Goal: Information Seeking & Learning: Learn about a topic

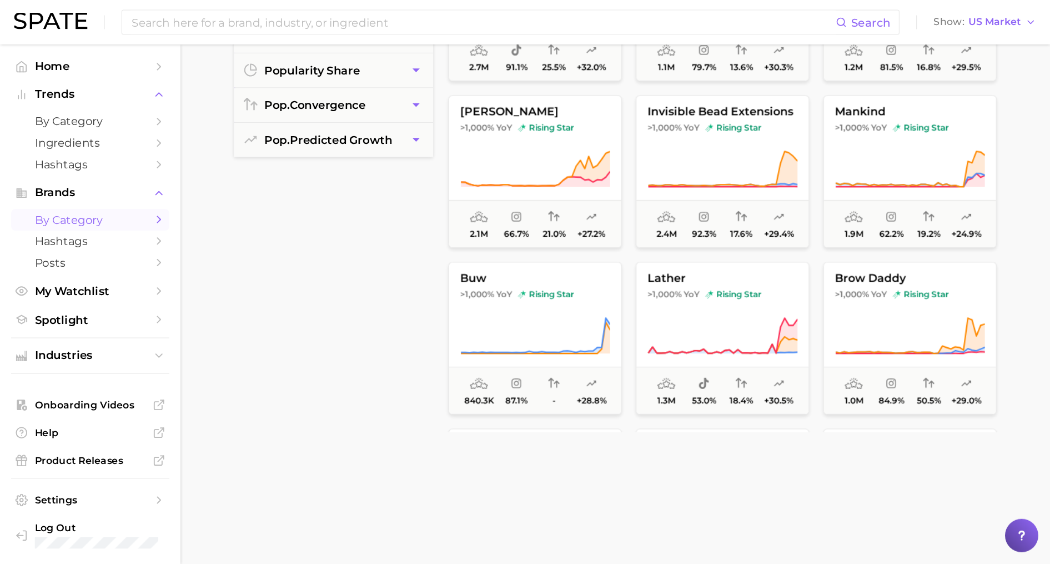
scroll to position [314, 0]
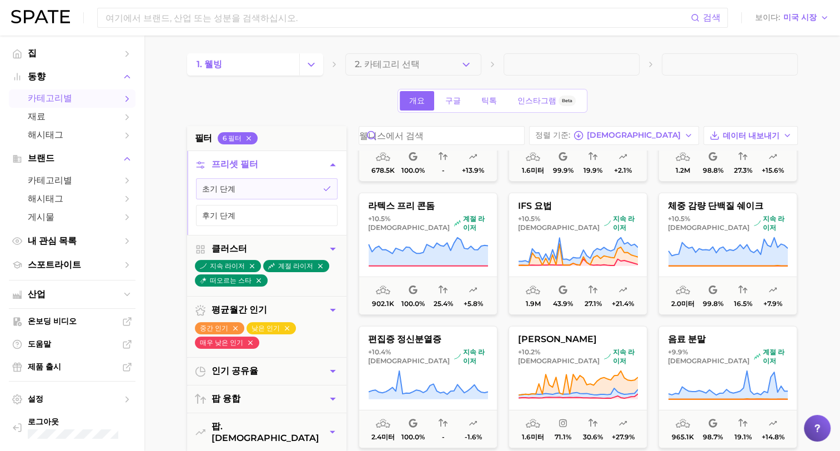
scroll to position [11767, 0]
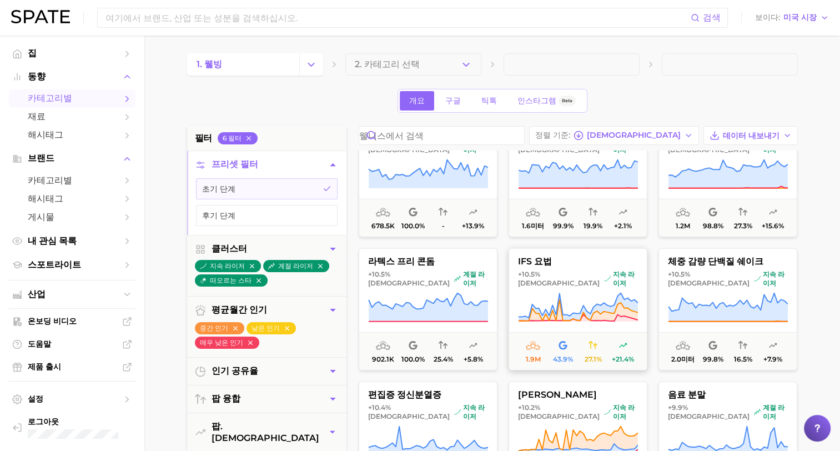
click at [570, 279] on button "IFS 요법 +10.5% 대비 지속 라이저 1.9m 43.9% 27.1% +21.4%" at bounding box center [578, 309] width 139 height 122
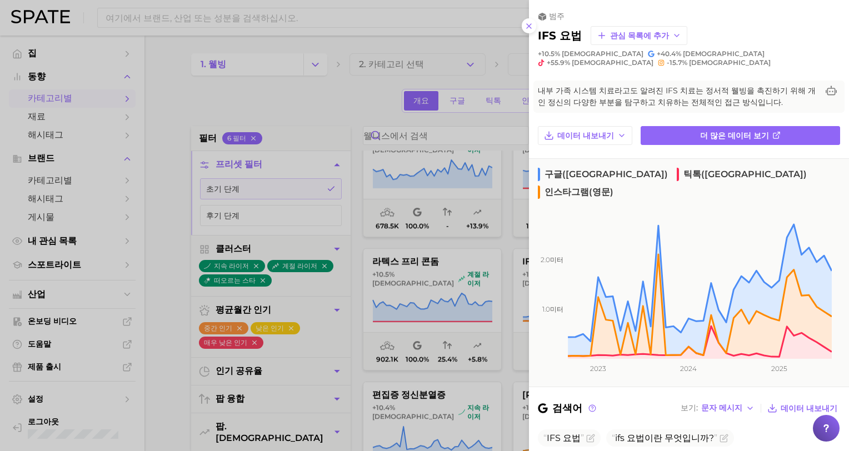
click at [283, 109] on div at bounding box center [424, 225] width 849 height 451
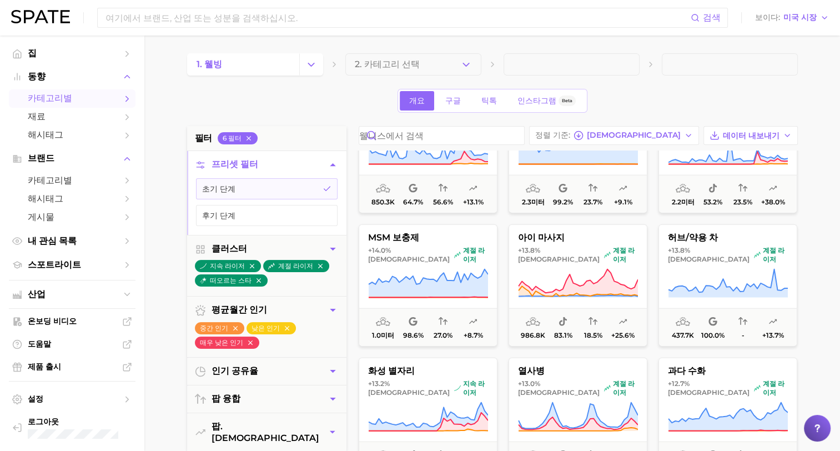
scroll to position [11212, 0]
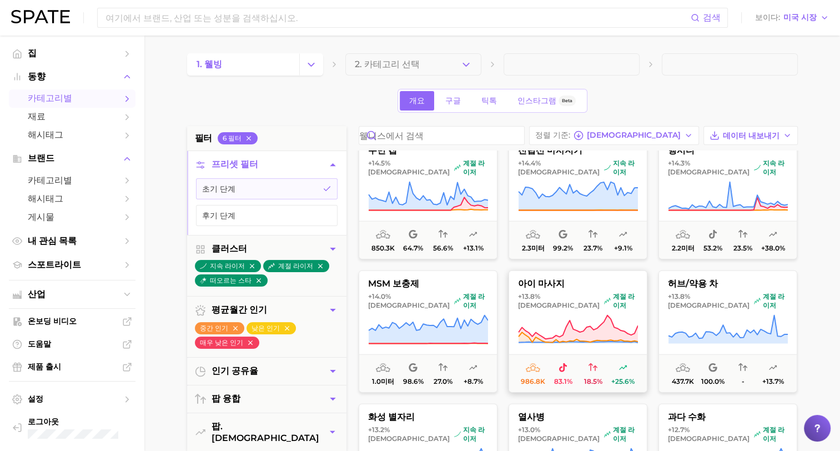
click at [585, 323] on icon at bounding box center [578, 329] width 120 height 31
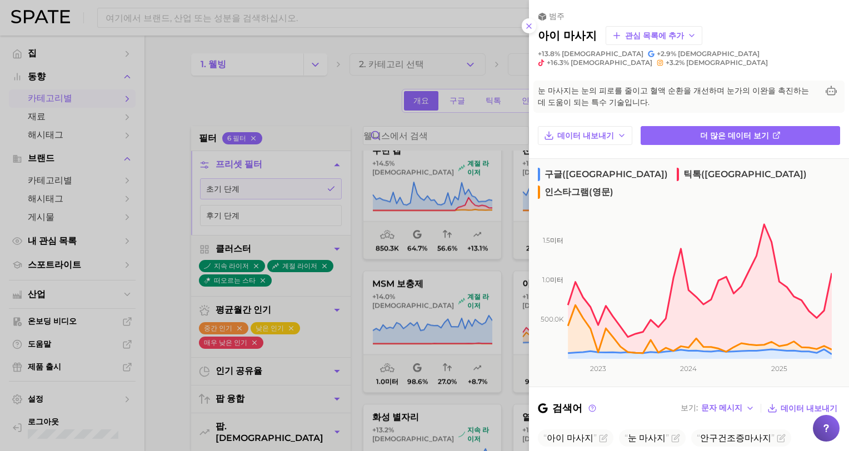
click at [256, 108] on div at bounding box center [424, 225] width 849 height 451
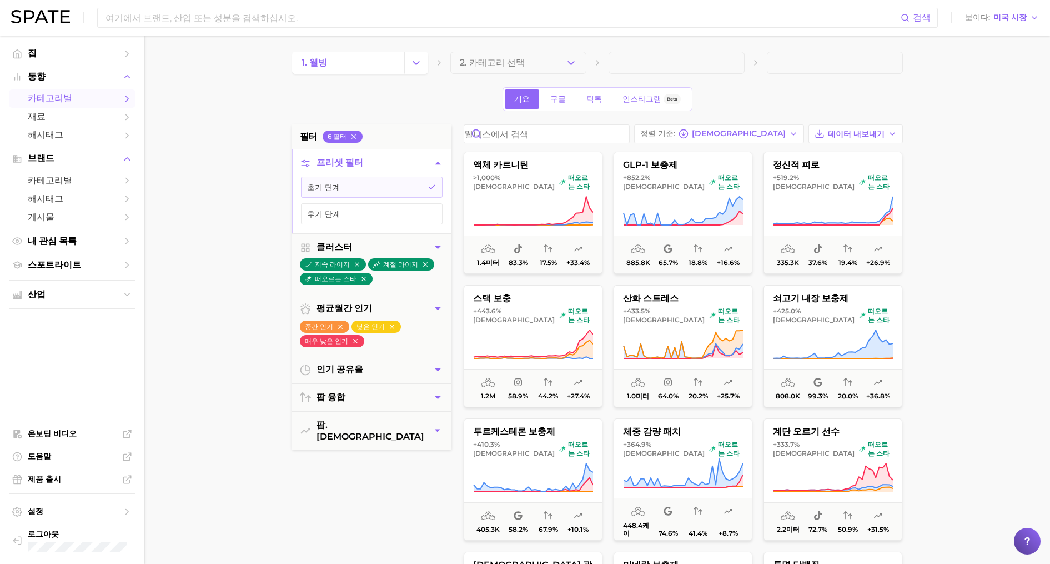
scroll to position [0, 0]
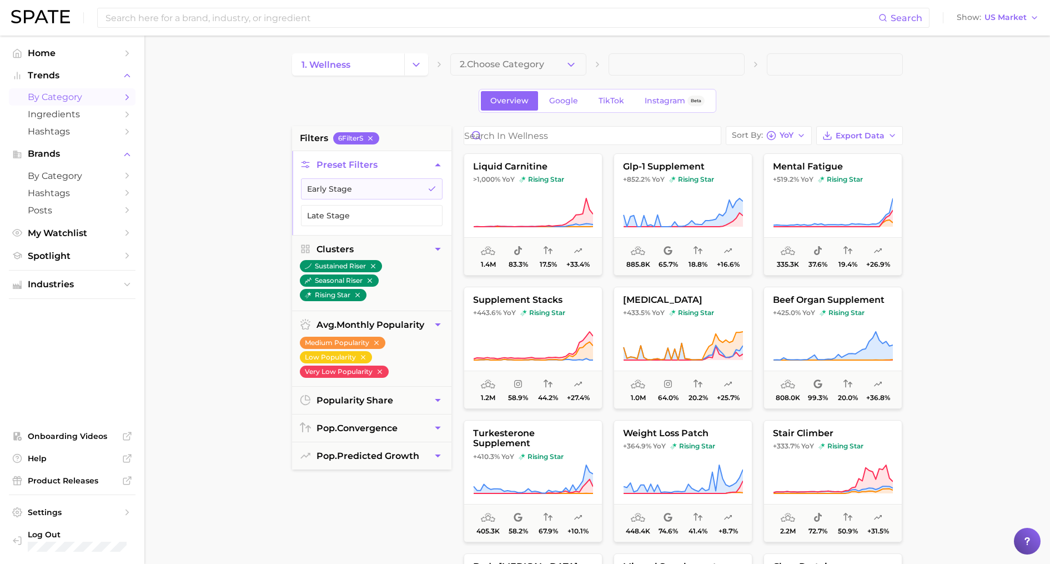
click at [840, 314] on main "1. wellness 2. Choose Category Overview Google TikTok Instagram Beta filters 6 …" at bounding box center [597, 457] width 906 height 842
click at [840, 384] on main "1. wellness 2. Choose Category Overview Google TikTok Instagram Beta filters 6 …" at bounding box center [597, 457] width 906 height 842
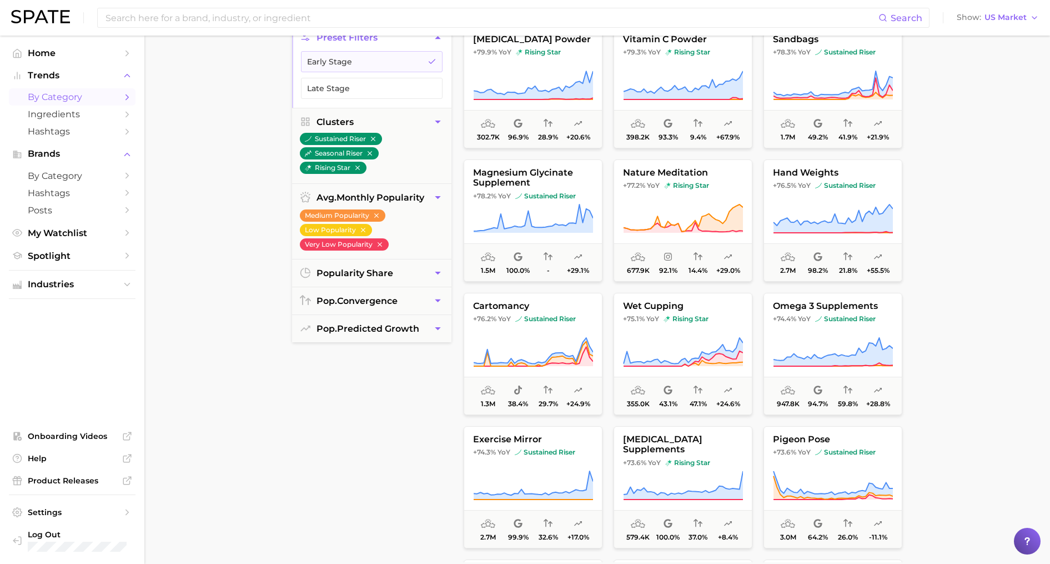
scroll to position [106, 0]
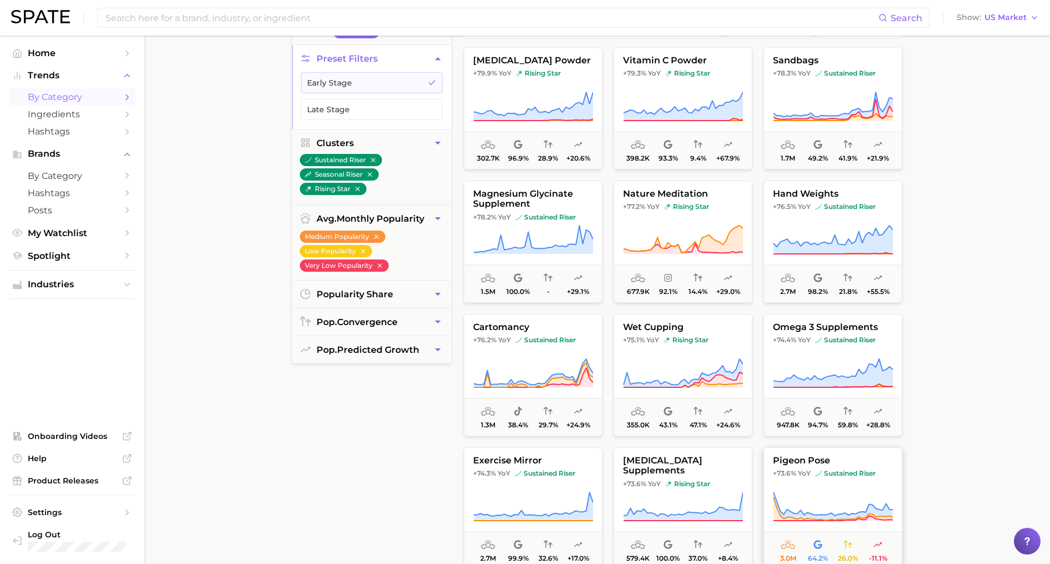
click at [826, 450] on span "pigeon pose" at bounding box center [833, 460] width 138 height 10
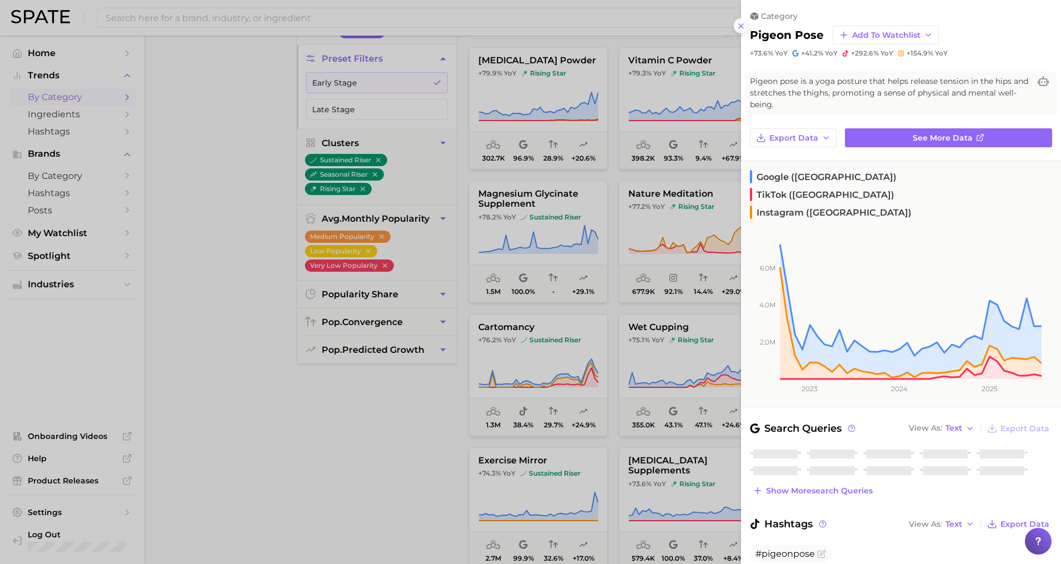
click at [739, 25] on icon at bounding box center [740, 26] width 9 height 9
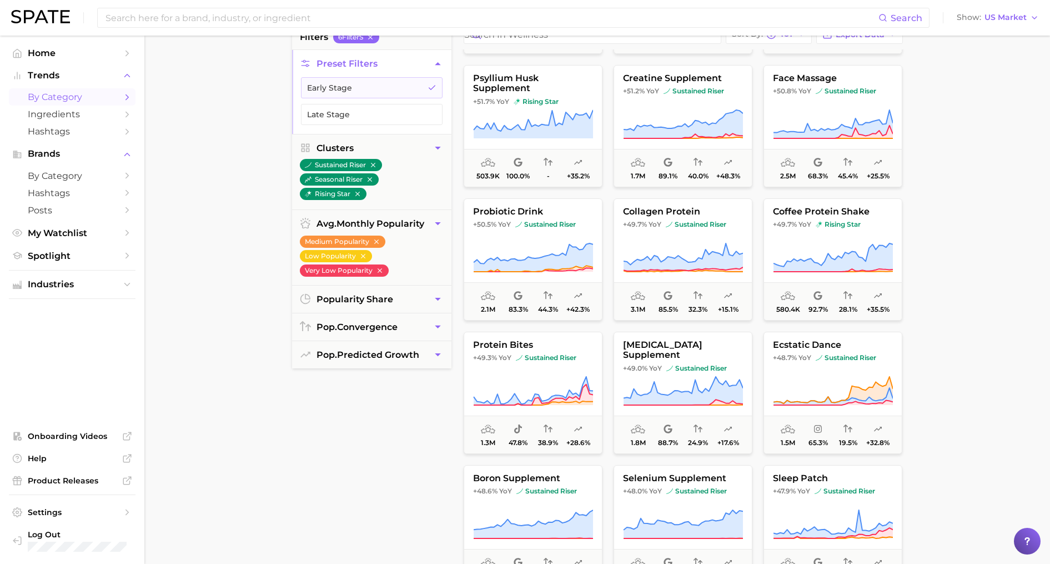
scroll to position [4670, 0]
